Goal: Transaction & Acquisition: Purchase product/service

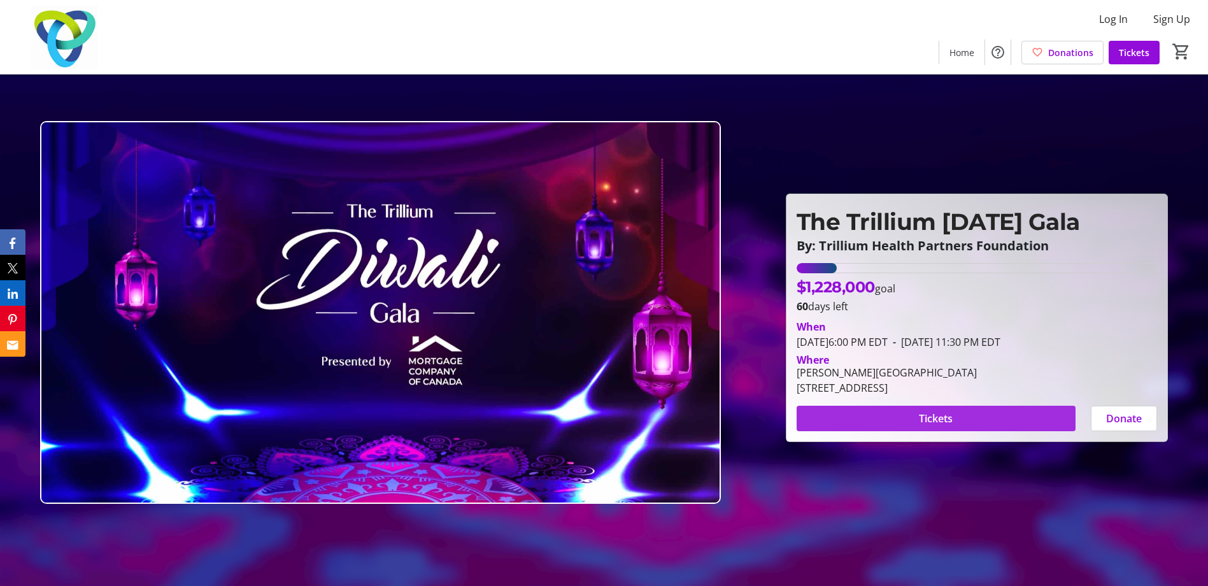
click at [911, 413] on span at bounding box center [936, 418] width 279 height 31
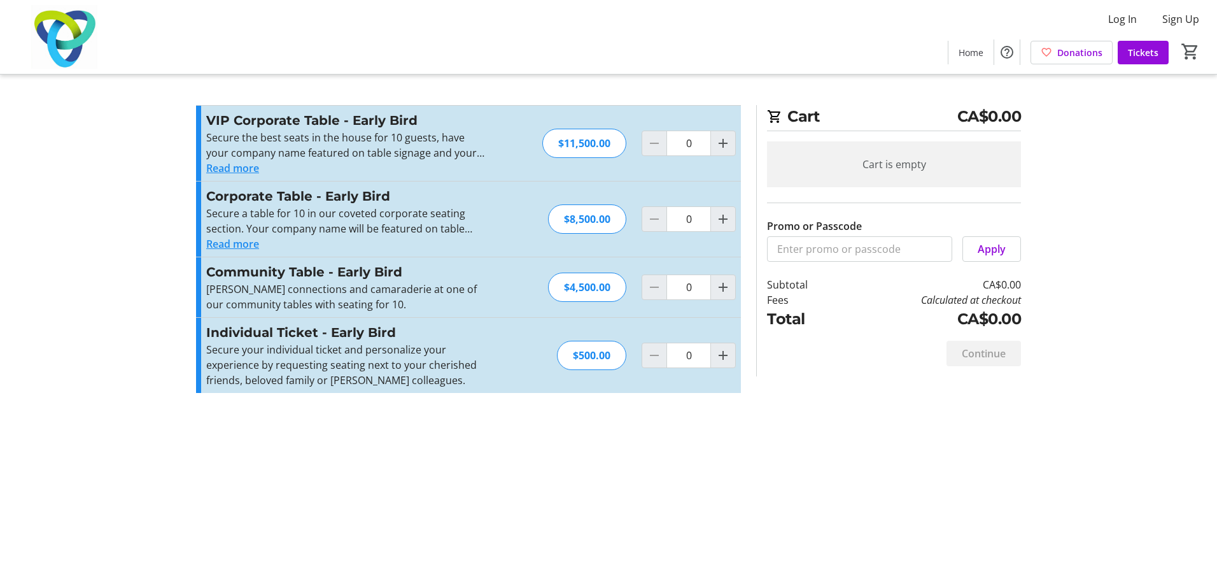
drag, startPoint x: 490, startPoint y: 351, endPoint x: 486, endPoint y: 384, distance: 33.3
click at [490, 355] on div "Individual Ticket - Early Bird Secure your individual ticket and personalize yo…" at bounding box center [468, 355] width 545 height 75
